Goal: Task Accomplishment & Management: Use online tool/utility

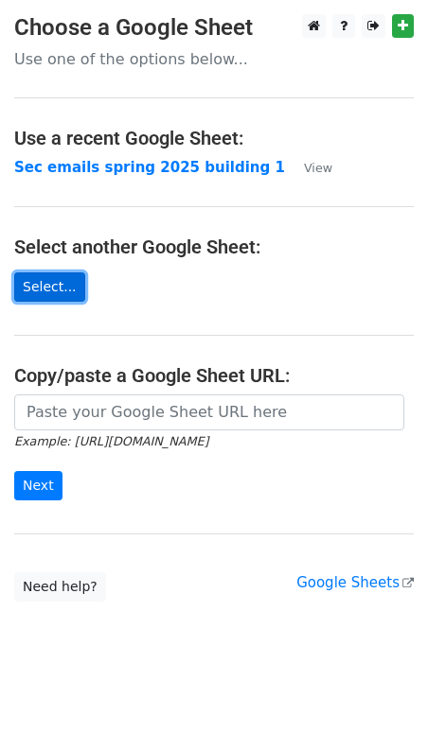
click at [61, 283] on link "Select..." at bounding box center [49, 287] width 71 height 29
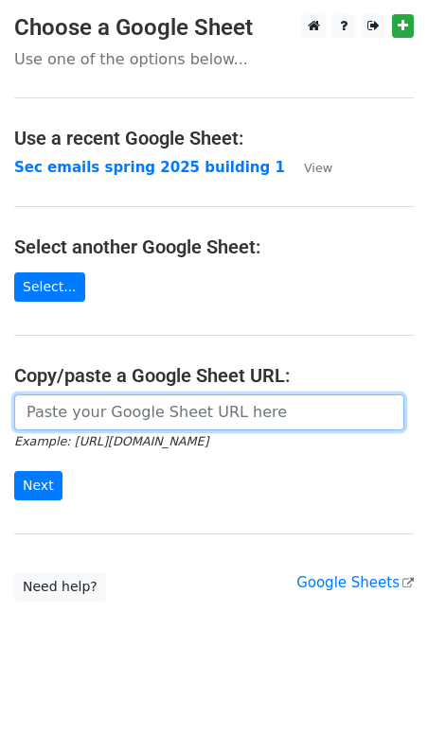
click at [80, 411] on input "url" at bounding box center [209, 413] width 390 height 36
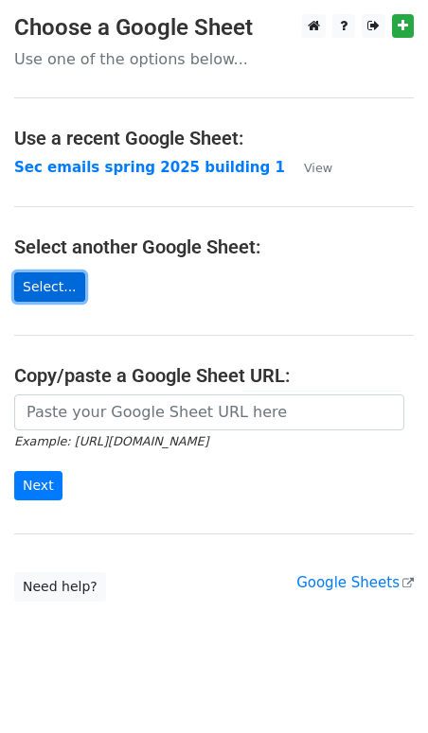
click at [52, 278] on link "Select..." at bounding box center [49, 287] width 71 height 29
click at [53, 273] on link "Select..." at bounding box center [49, 287] width 71 height 29
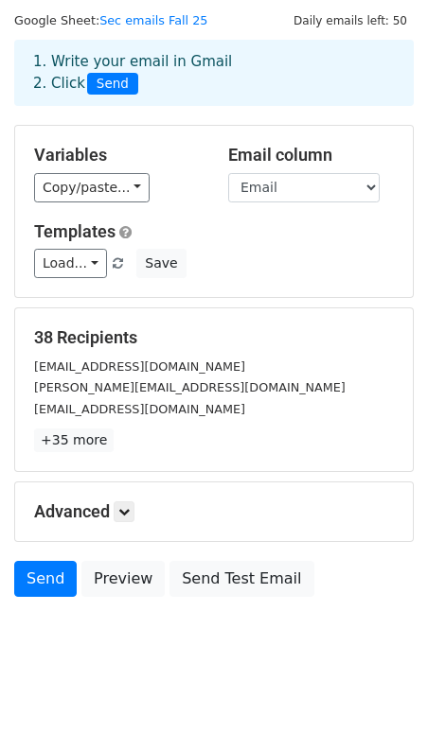
scroll to position [54, 0]
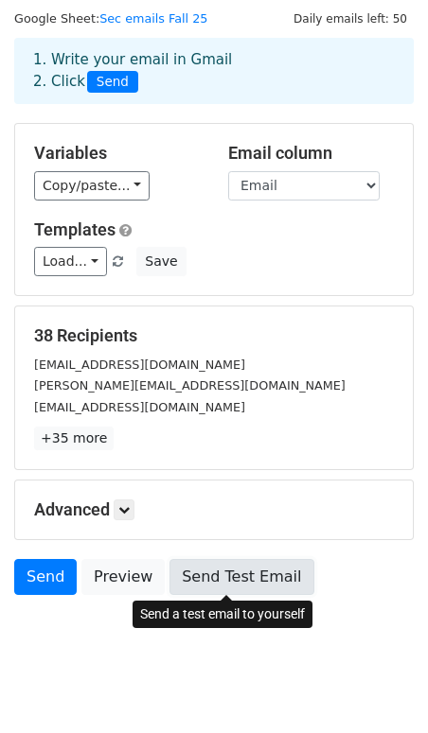
click at [203, 572] on link "Send Test Email" at bounding box center [241, 577] width 144 height 36
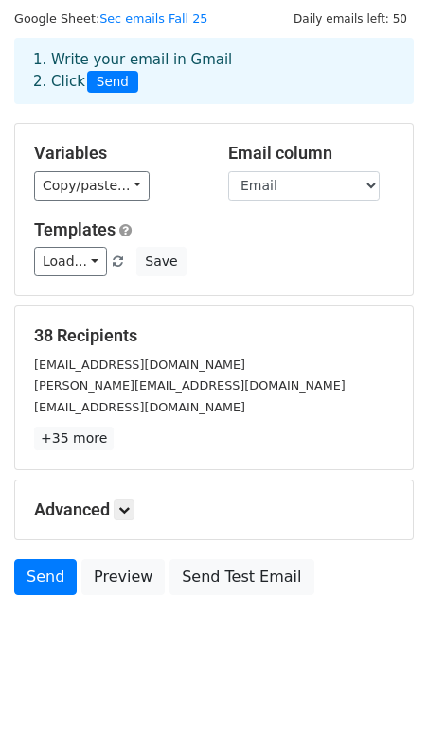
scroll to position [0, 0]
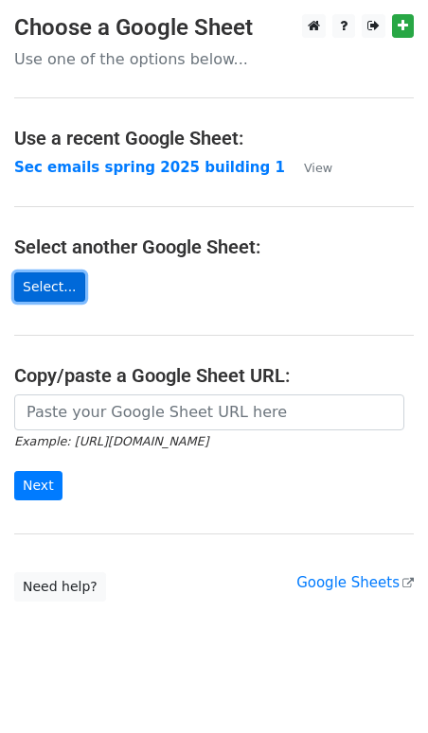
click at [52, 280] on link "Select..." at bounding box center [49, 287] width 71 height 29
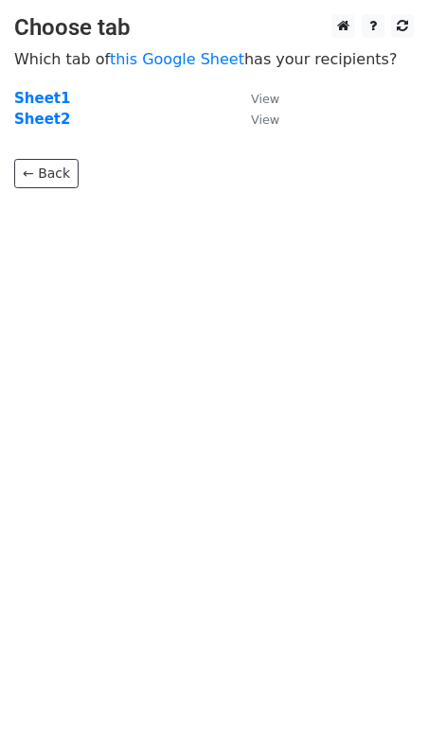
click at [277, 124] on td "View" at bounding box center [255, 120] width 47 height 22
click at [270, 123] on small "View" at bounding box center [265, 120] width 28 height 14
click at [49, 119] on strong "Sheet2" at bounding box center [42, 119] width 56 height 17
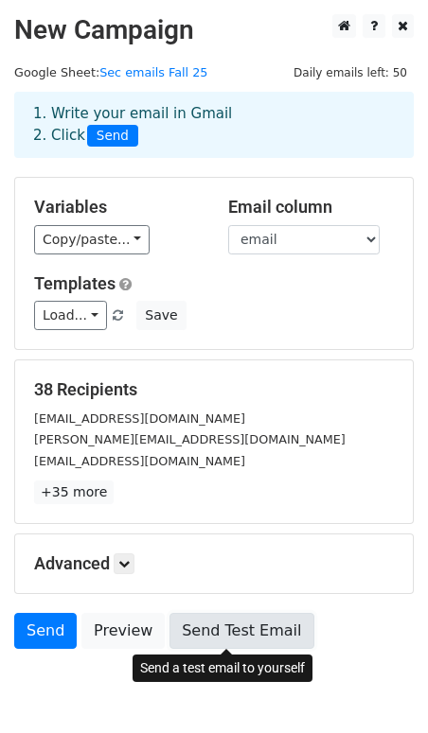
click at [216, 625] on link "Send Test Email" at bounding box center [241, 631] width 144 height 36
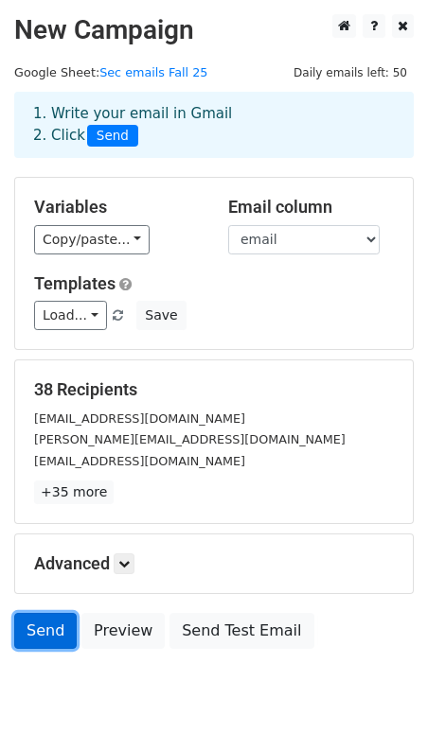
click at [42, 634] on link "Send" at bounding box center [45, 631] width 62 height 36
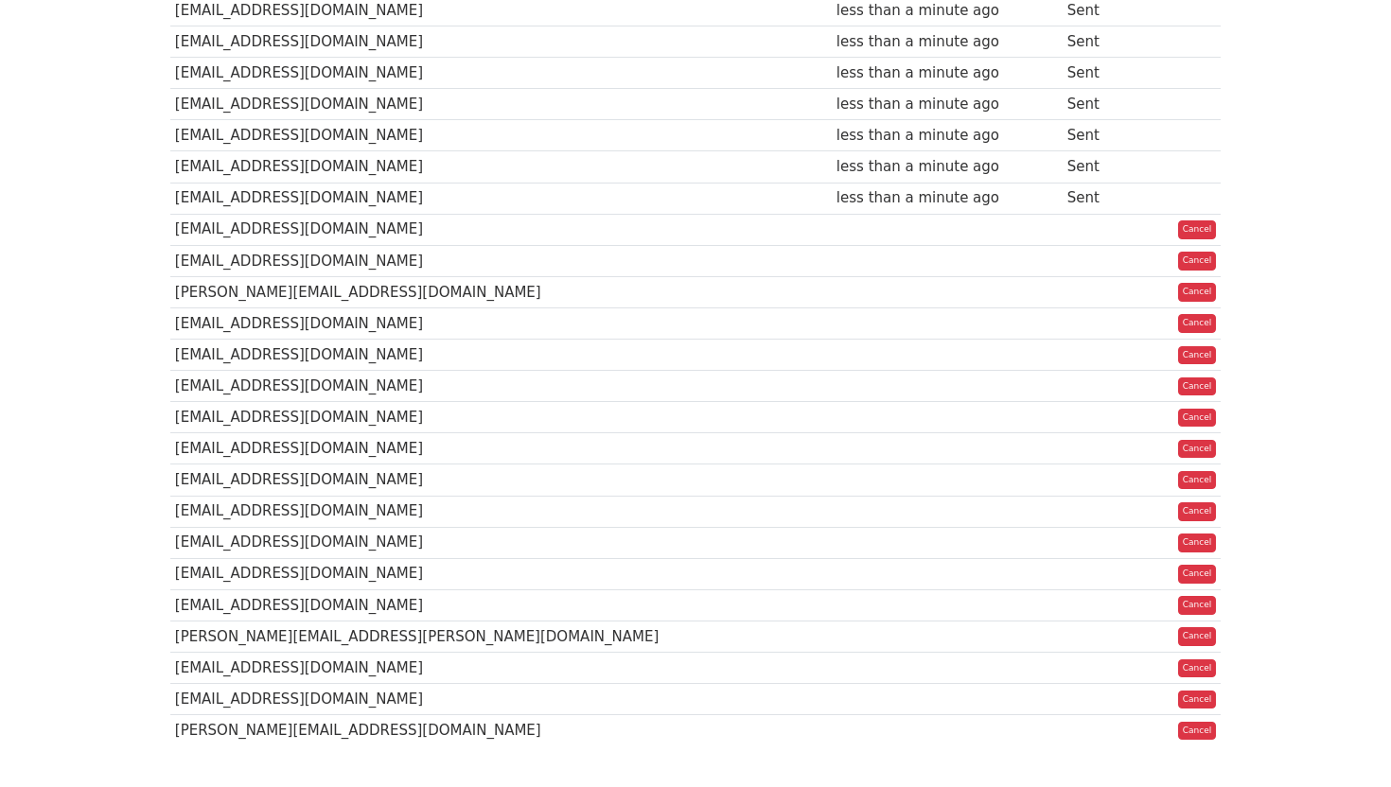
scroll to position [894, 0]
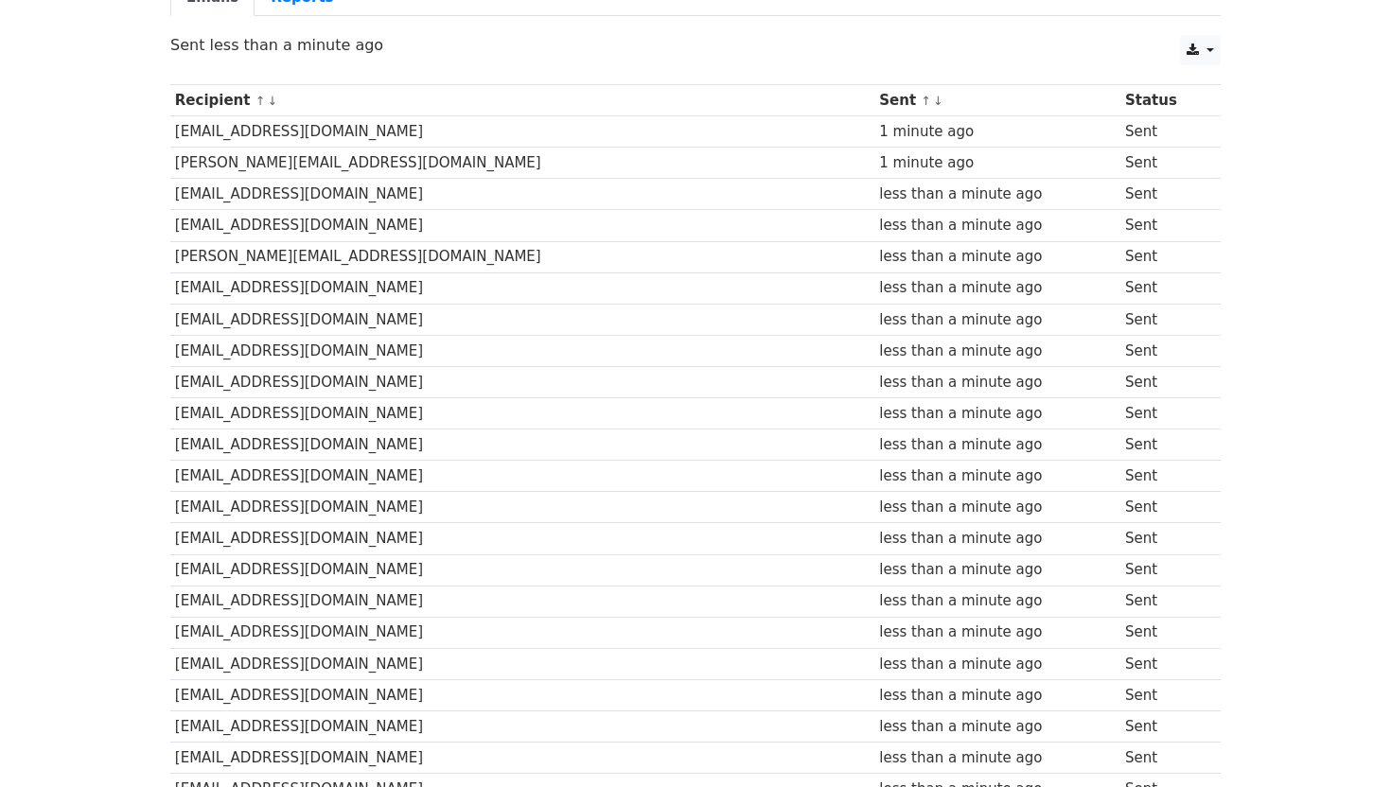
scroll to position [886, 0]
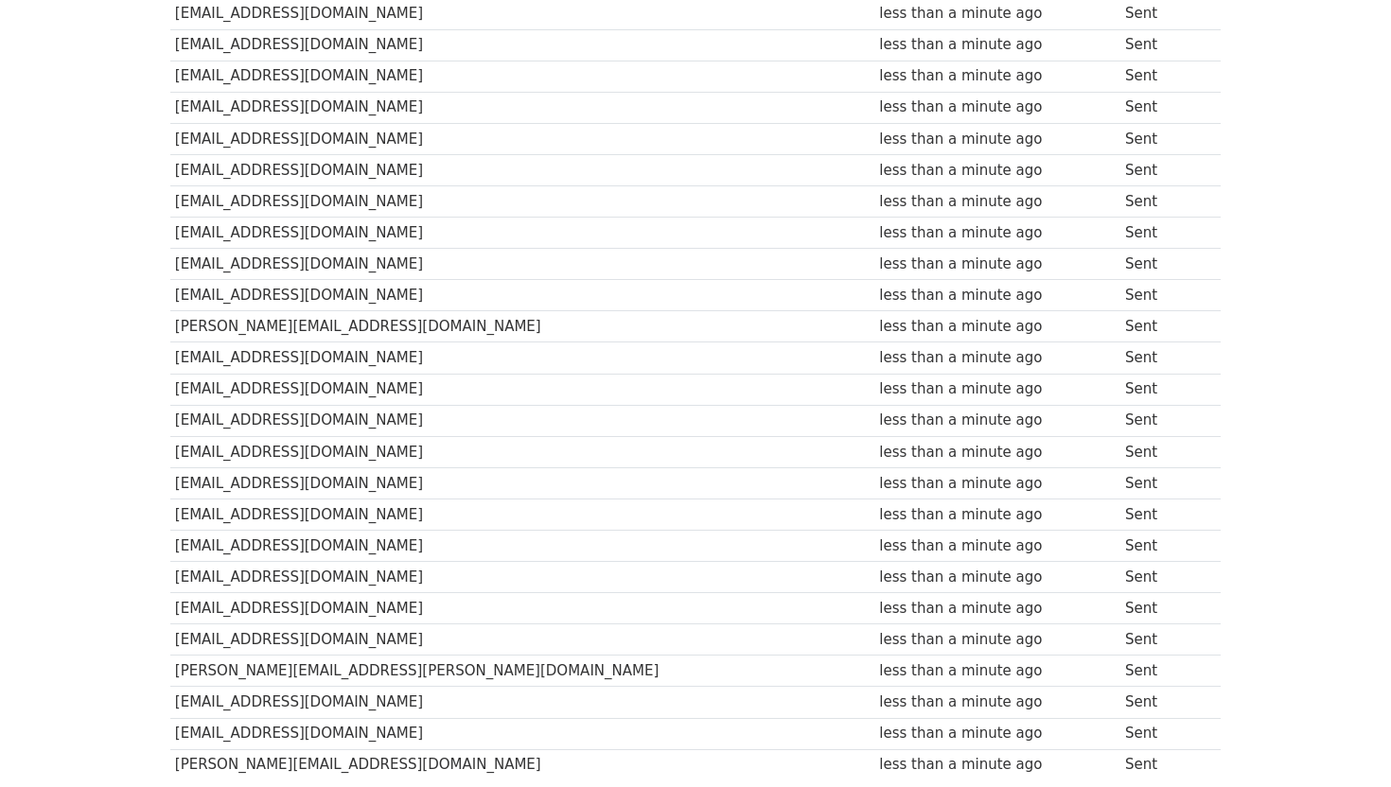
scroll to position [886, 0]
